Goal: Task Accomplishment & Management: Complete application form

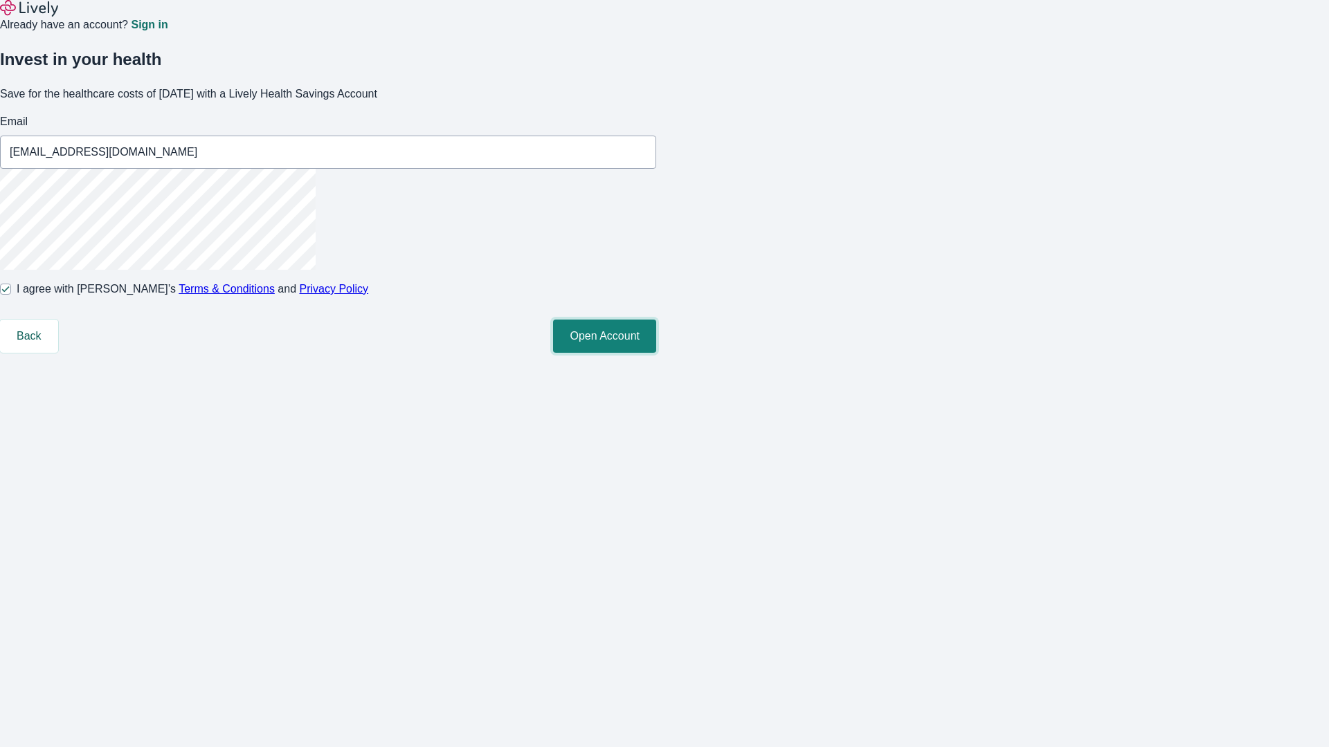
click at [656, 353] on button "Open Account" at bounding box center [604, 336] width 103 height 33
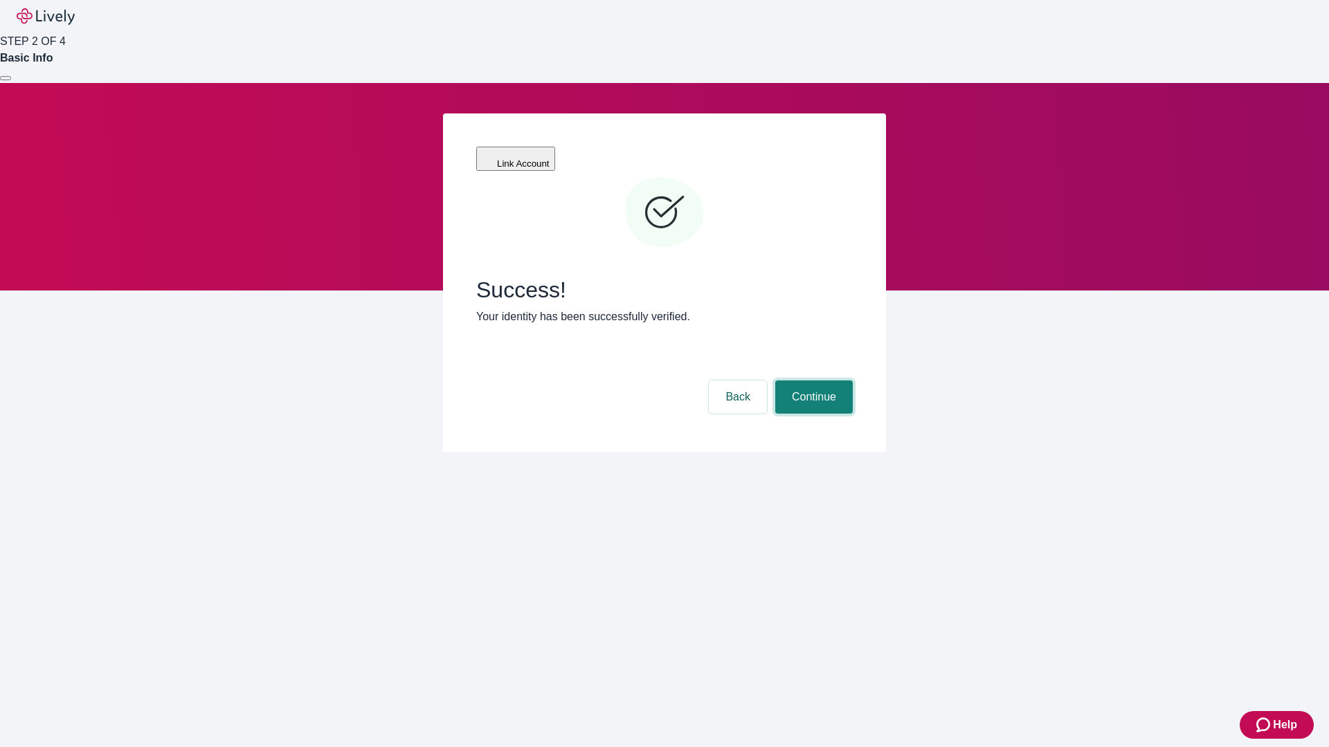
click at [812, 381] on button "Continue" at bounding box center [814, 397] width 78 height 33
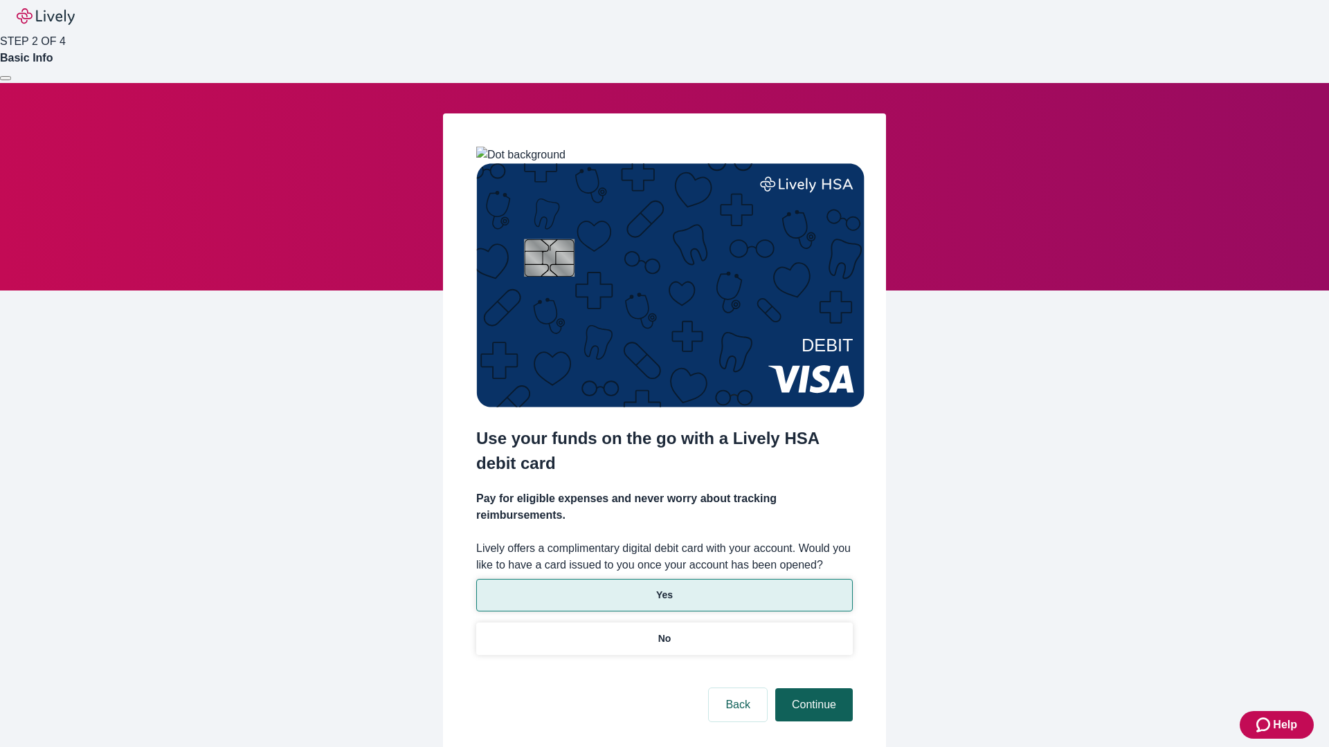
click at [664, 588] on p "Yes" at bounding box center [664, 595] width 17 height 15
click at [812, 689] on button "Continue" at bounding box center [814, 705] width 78 height 33
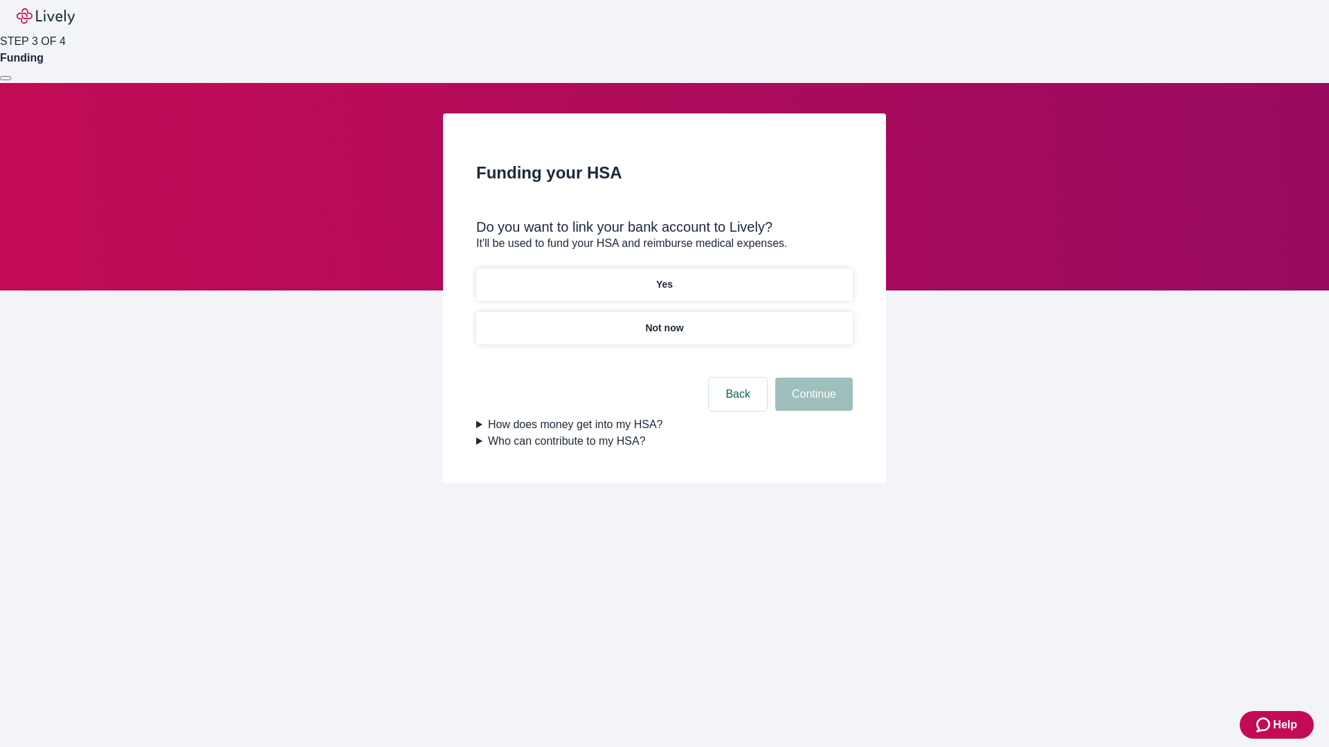
click at [664, 321] on p "Not now" at bounding box center [664, 328] width 38 height 15
click at [812, 403] on button "Continue" at bounding box center [814, 394] width 78 height 33
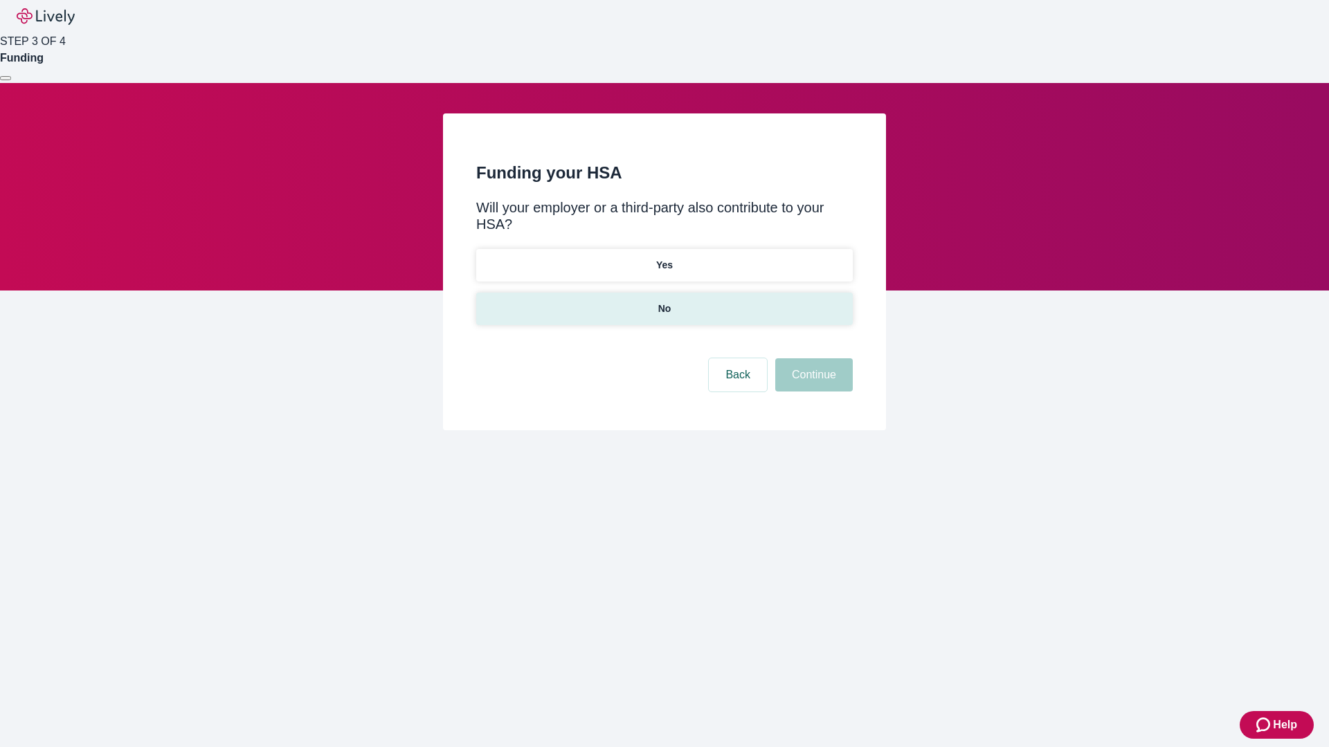
click at [664, 302] on p "No" at bounding box center [664, 309] width 13 height 15
click at [812, 358] on button "Continue" at bounding box center [814, 374] width 78 height 33
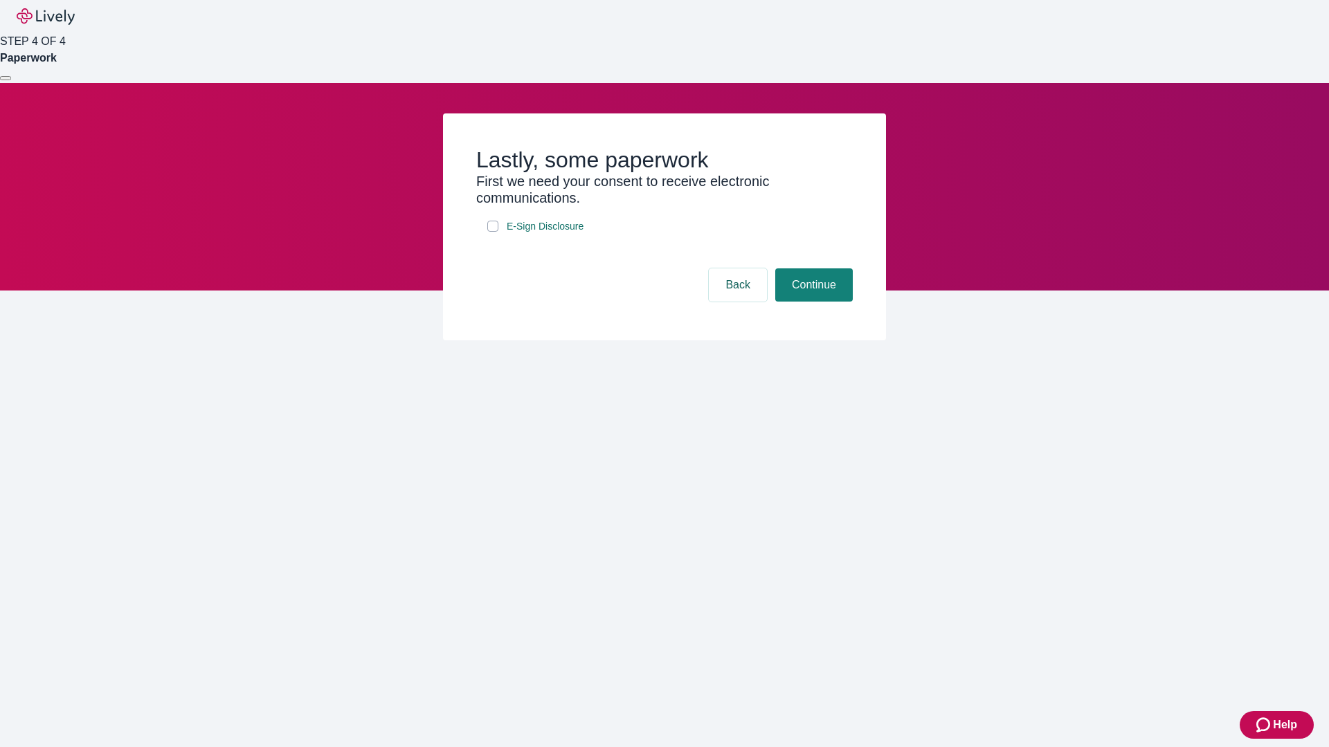
click at [493, 232] on input "E-Sign Disclosure" at bounding box center [492, 226] width 11 height 11
checkbox input "true"
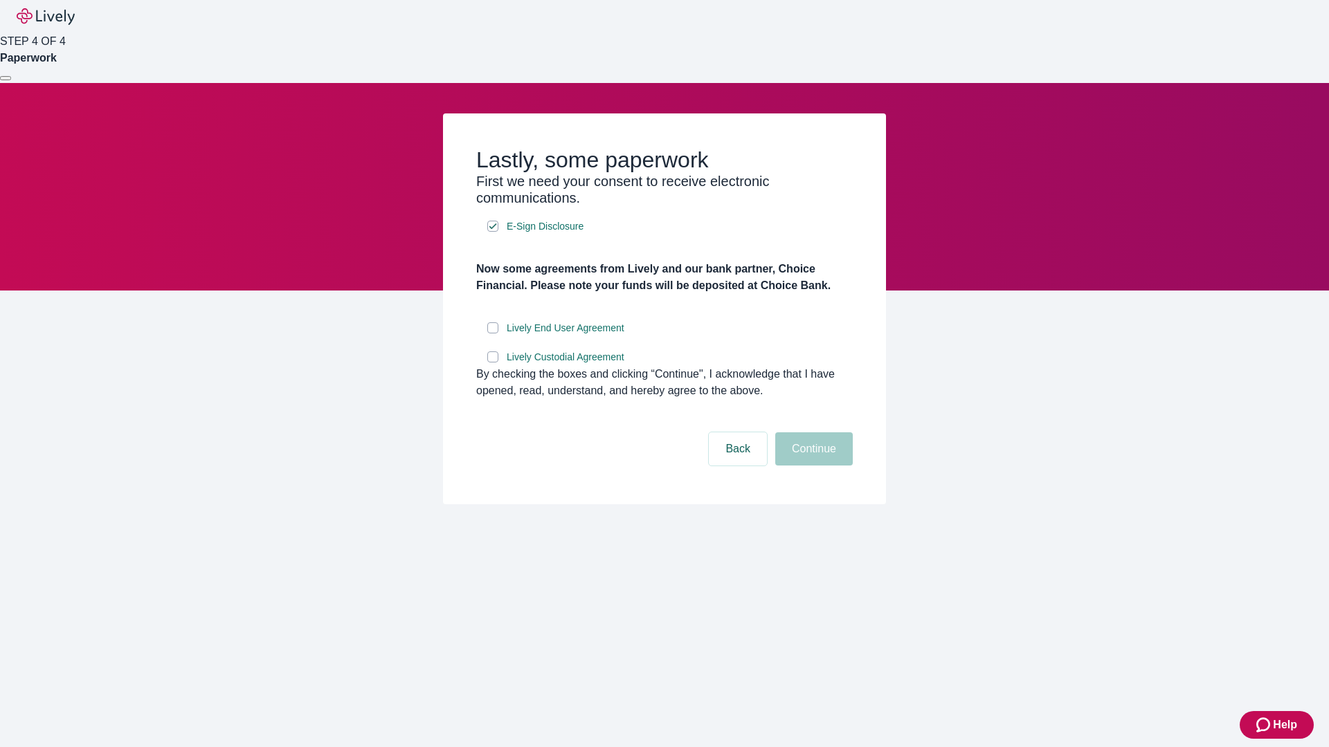
click at [493, 334] on input "Lively End User Agreement" at bounding box center [492, 328] width 11 height 11
checkbox input "true"
click at [493, 363] on input "Lively Custodial Agreement" at bounding box center [492, 357] width 11 height 11
checkbox input "true"
click at [812, 466] on button "Continue" at bounding box center [814, 449] width 78 height 33
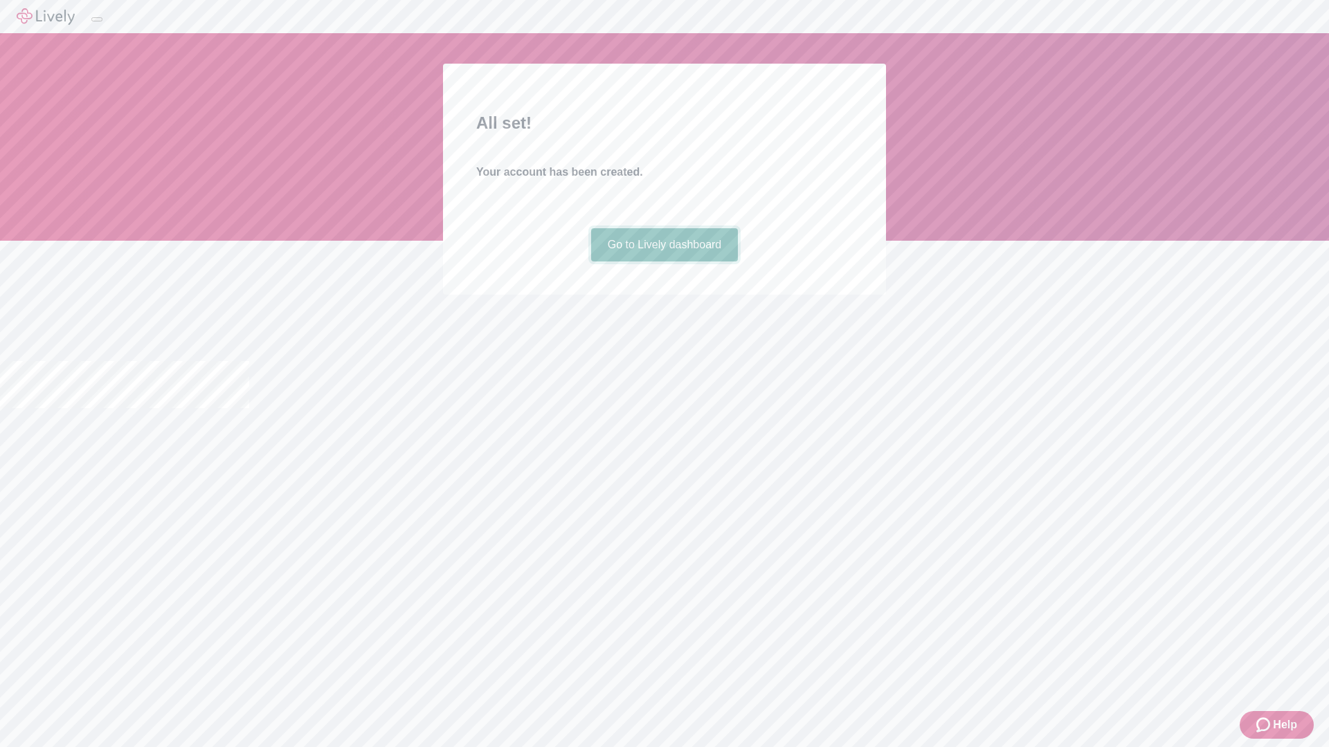
click at [664, 262] on link "Go to Lively dashboard" at bounding box center [664, 244] width 147 height 33
